Goal: Find specific page/section: Find specific page/section

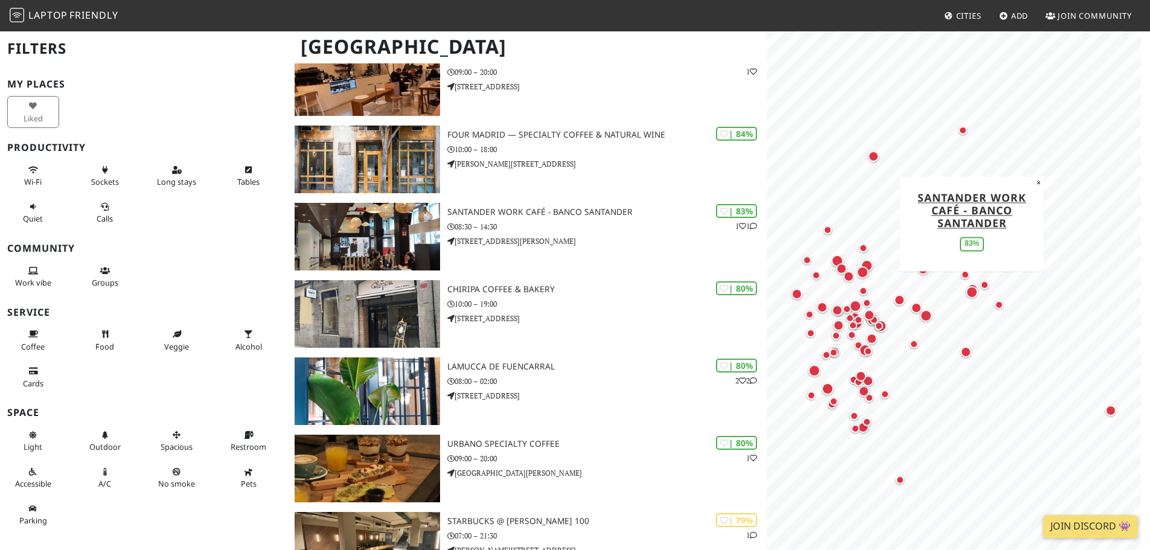
scroll to position [664, 0]
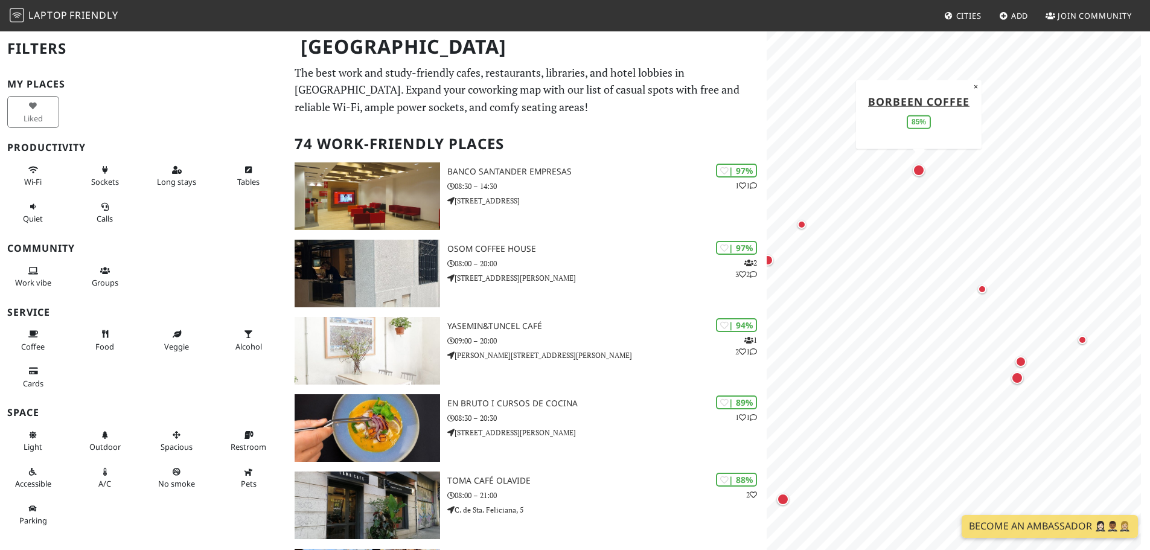
click at [919, 171] on div "Map marker" at bounding box center [918, 170] width 12 height 12
click at [980, 289] on div "Map marker" at bounding box center [982, 289] width 8 height 8
click at [1021, 362] on div "Map marker" at bounding box center [1020, 361] width 11 height 11
click at [1016, 377] on div "Map marker" at bounding box center [1017, 378] width 12 height 12
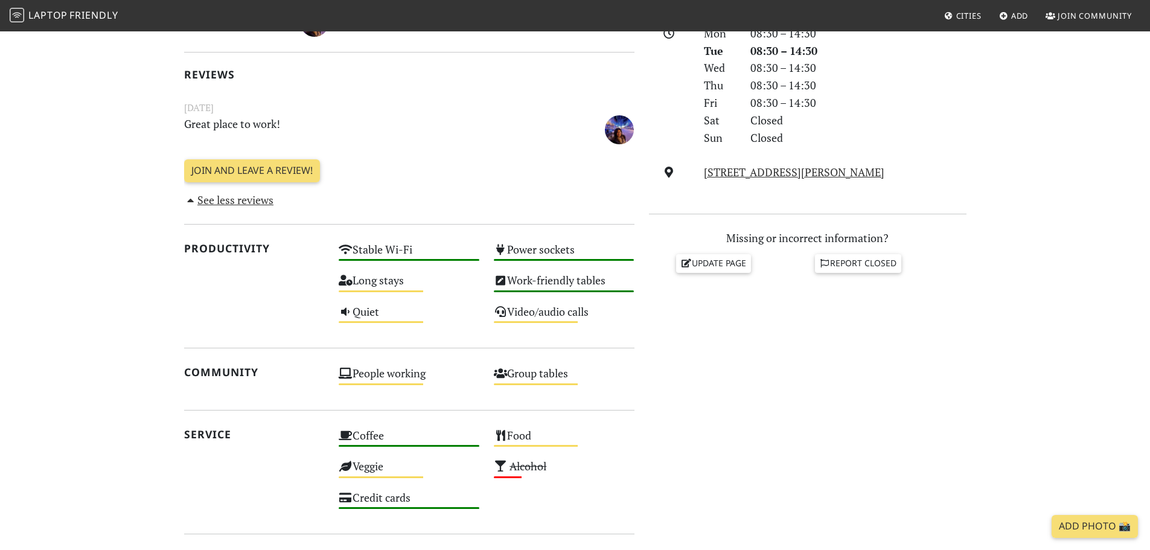
scroll to position [362, 0]
